Goal: Navigation & Orientation: Find specific page/section

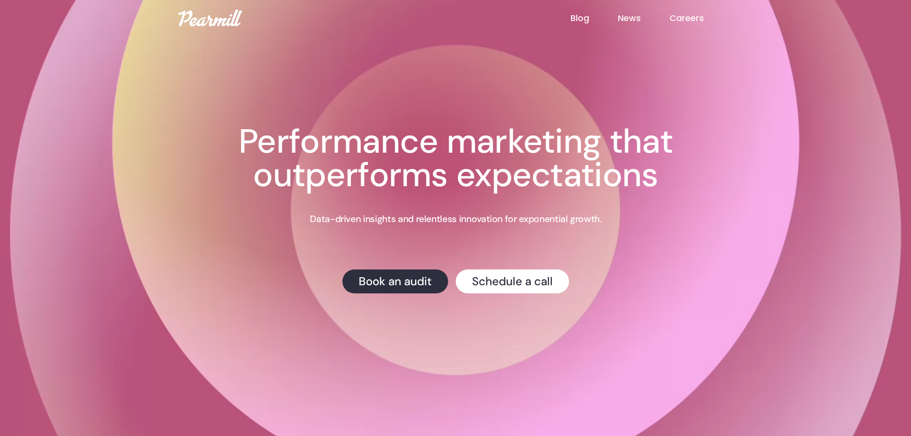
click at [682, 15] on link "Careers" at bounding box center [701, 18] width 63 height 12
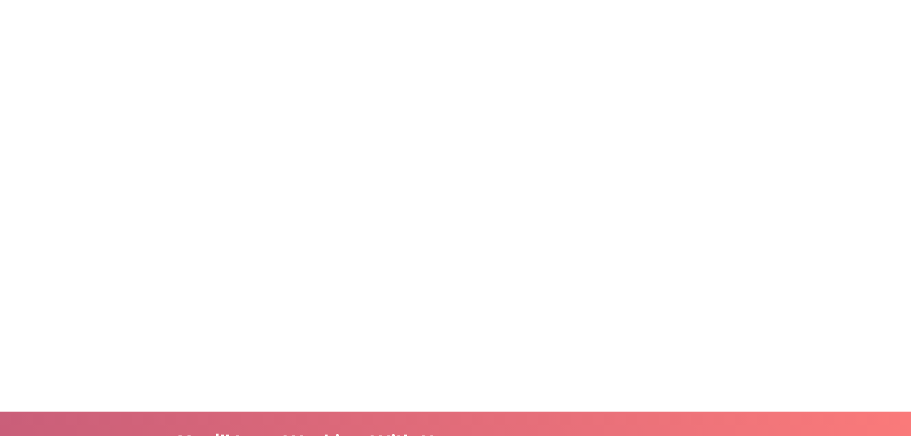
scroll to position [222, 0]
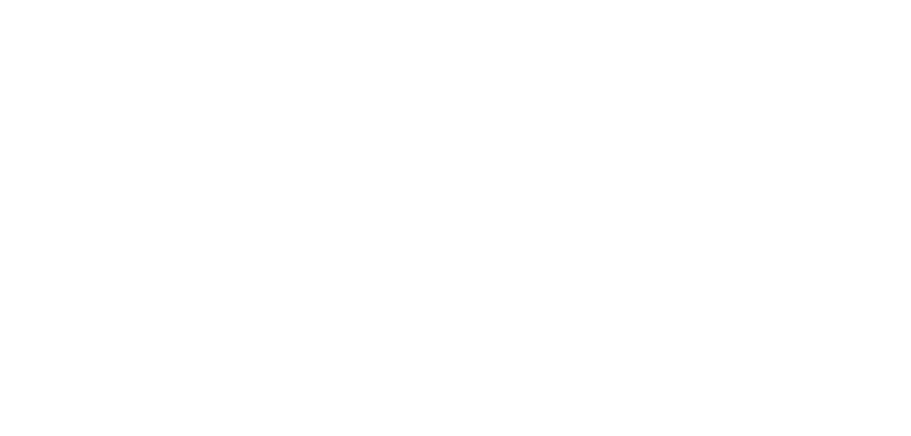
scroll to position [557, 0]
